Goal: Use online tool/utility: Use online tool/utility

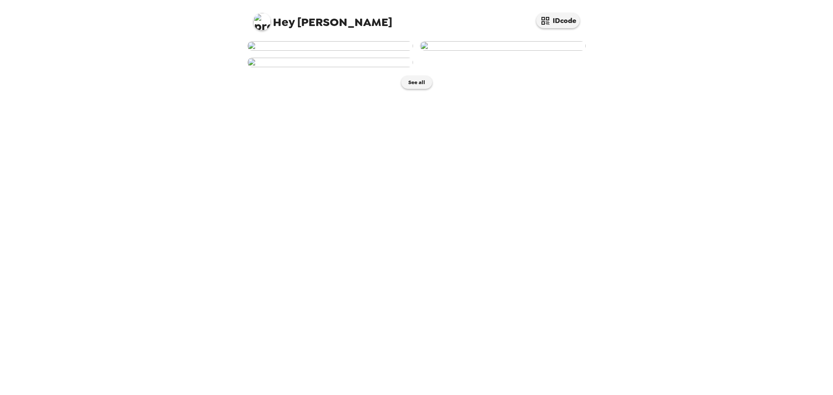
click at [325, 51] on img at bounding box center [330, 46] width 166 height 10
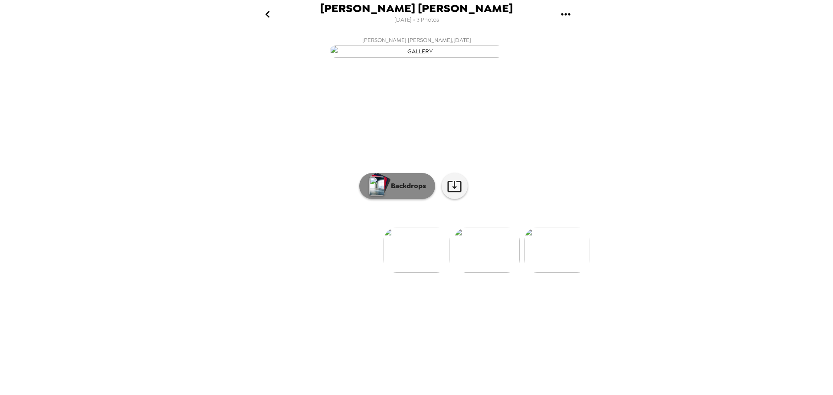
click at [408, 191] on p "Backdrops" at bounding box center [406, 186] width 39 height 10
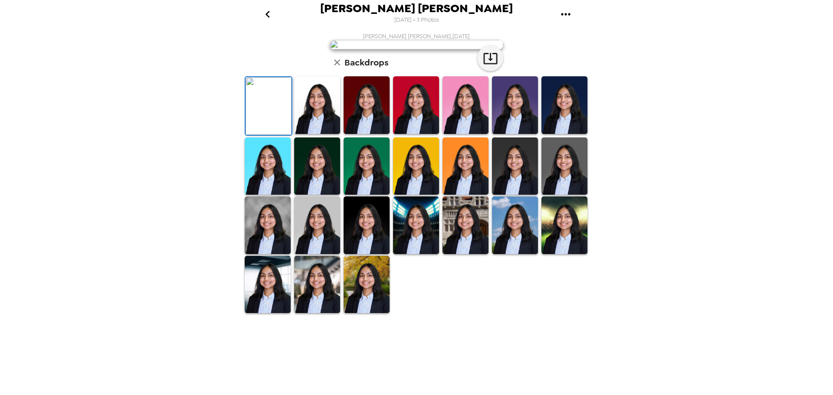
scroll to position [87, 0]
click at [553, 195] on img at bounding box center [565, 167] width 46 height 58
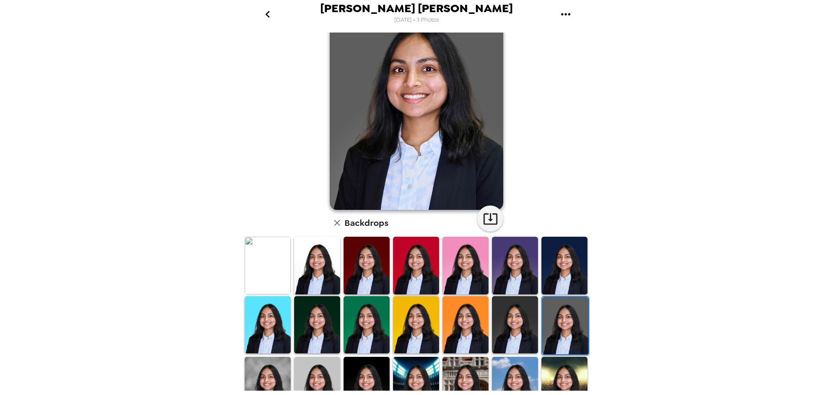
scroll to position [0, 0]
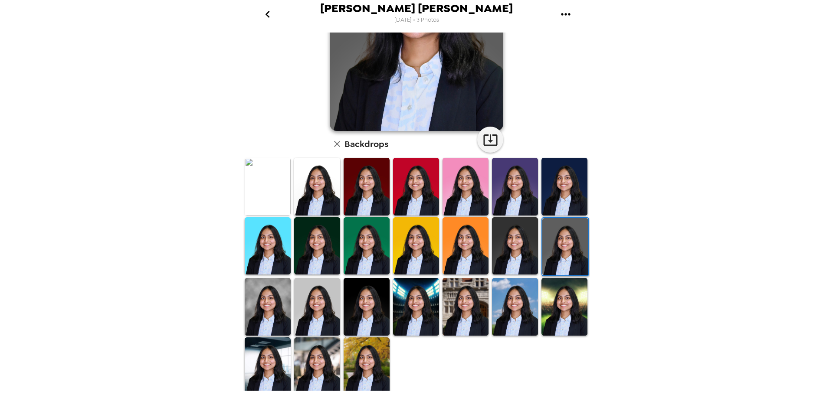
click at [319, 305] on img at bounding box center [317, 307] width 46 height 58
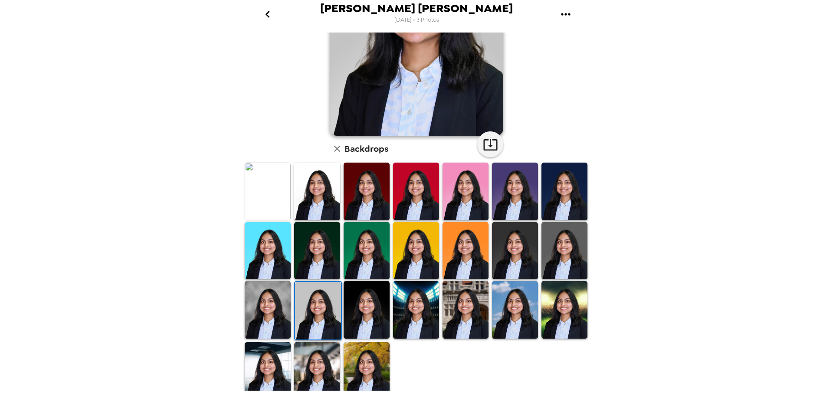
scroll to position [126, 0]
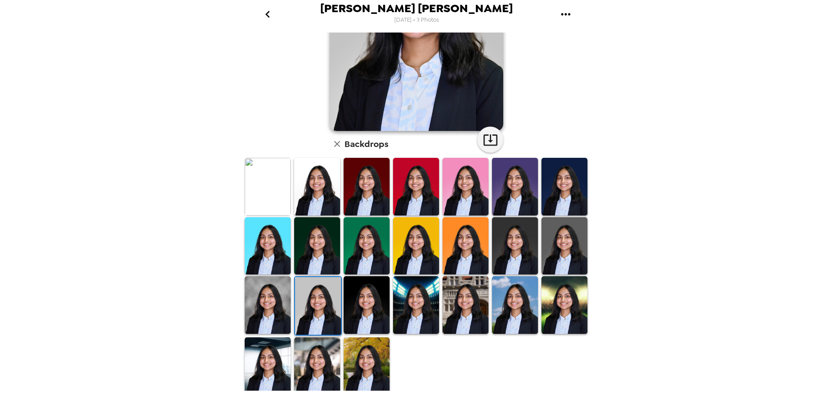
click at [316, 357] on img at bounding box center [317, 367] width 46 height 58
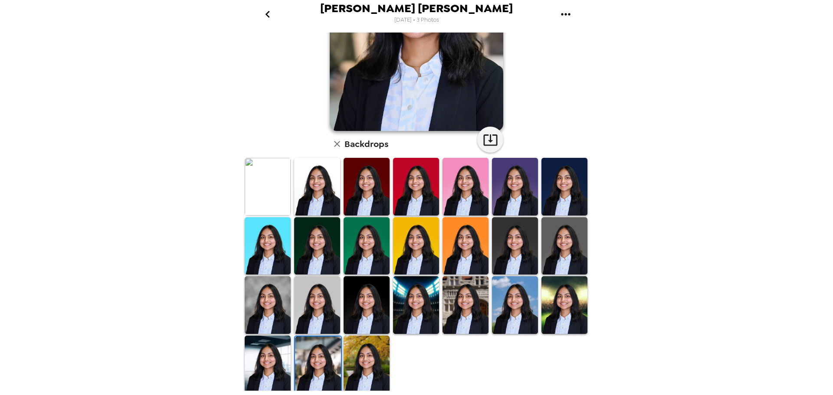
click at [269, 312] on img at bounding box center [268, 305] width 46 height 58
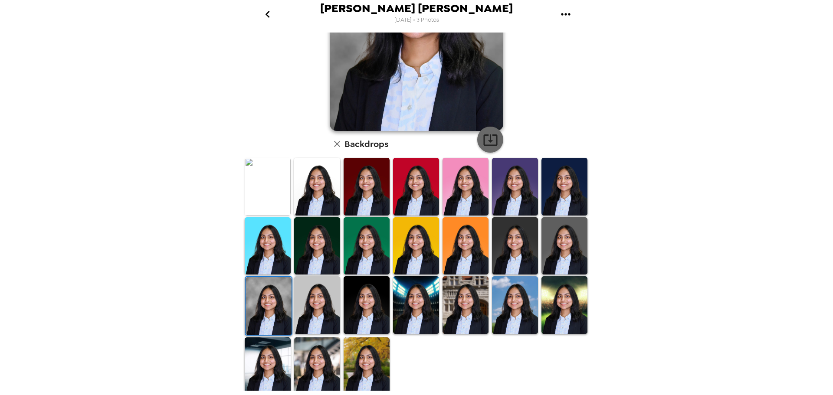
click at [484, 137] on icon "button" at bounding box center [490, 139] width 15 height 15
